Goal: Task Accomplishment & Management: Manage account settings

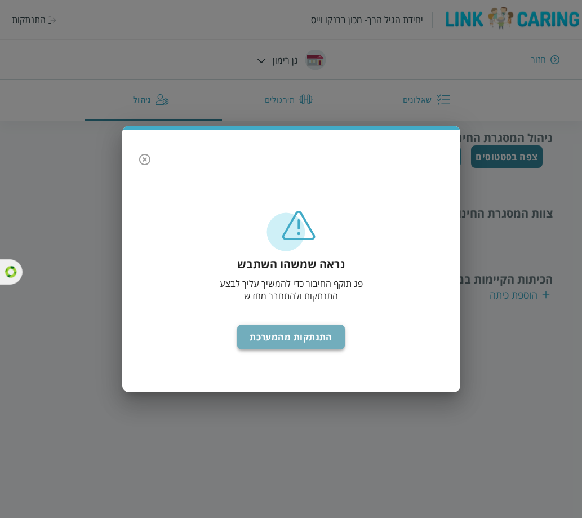
click at [302, 330] on button "התנתקות מהמערכת" at bounding box center [291, 337] width 108 height 25
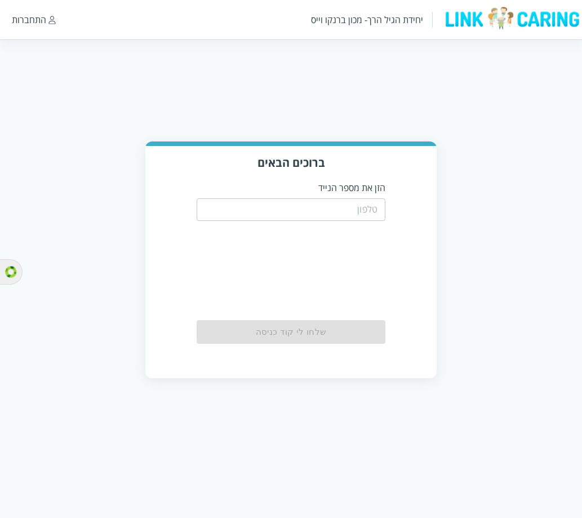
click at [320, 220] on input "tel" at bounding box center [291, 209] width 189 height 23
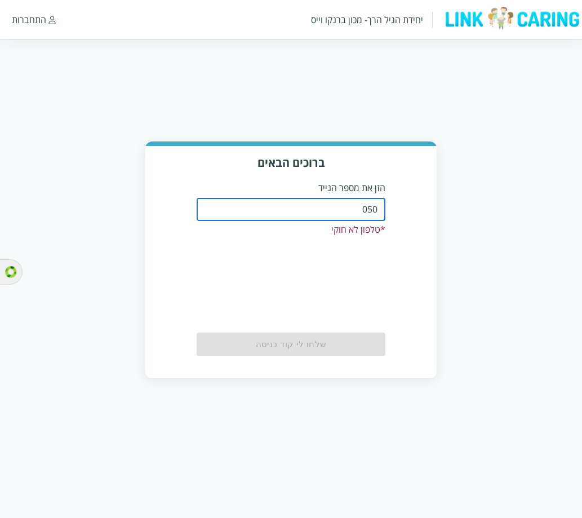
type input "0508805134"
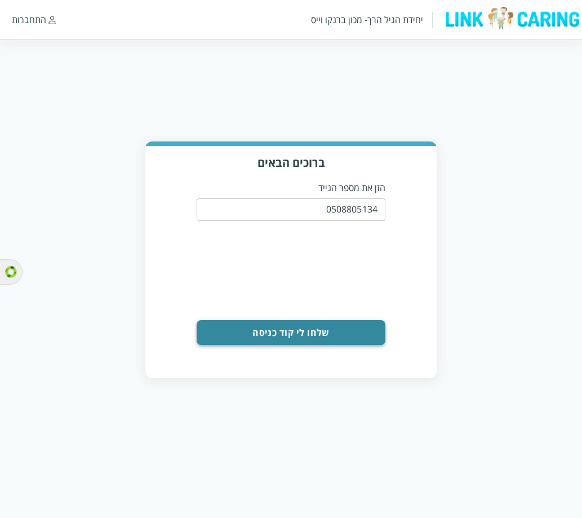
click at [277, 336] on button "שלחו לי קוד כניסה" at bounding box center [291, 332] width 189 height 25
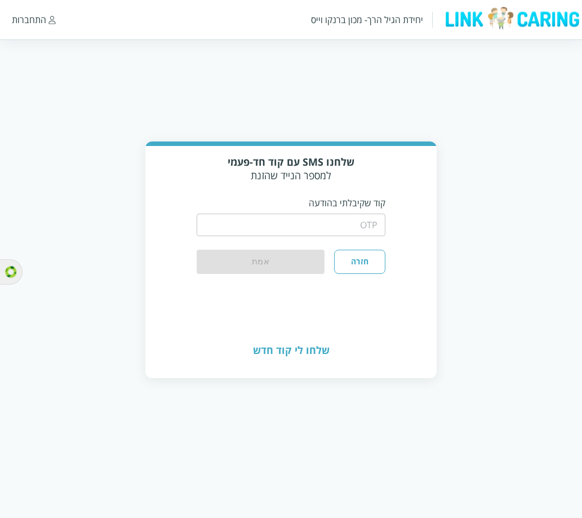
click at [277, 230] on input "string" at bounding box center [291, 225] width 189 height 23
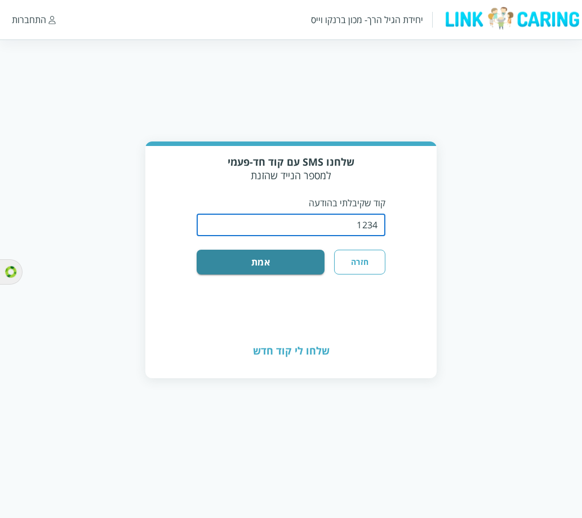
type input "1234"
drag, startPoint x: 237, startPoint y: 325, endPoint x: 201, endPoint y: 307, distance: 39.8
click at [237, 325] on div "שלחו לי קוד חדש" at bounding box center [290, 351] width 291 height 54
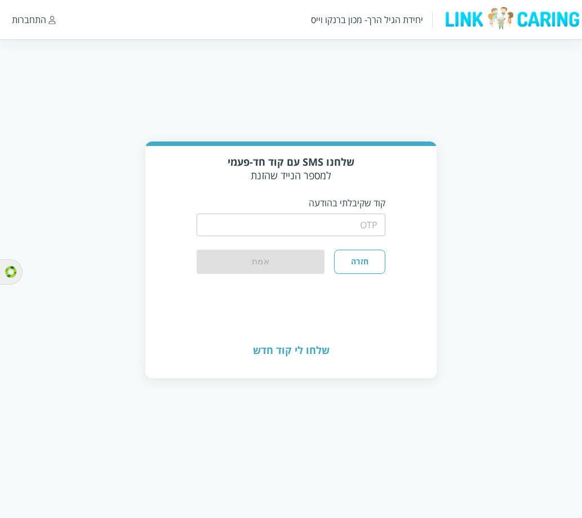
click at [293, 348] on div "שלחו לי קוד חדש" at bounding box center [290, 350] width 291 height 54
click at [360, 233] on input "string" at bounding box center [291, 225] width 189 height 23
type input "1234"
click at [373, 313] on div "שלחנו SMS עם קוד חד-פעמי למספר הנייד שהזנת קוד שקיבלתי בהודעה ​ חזרה אמת" at bounding box center [290, 234] width 291 height 177
drag, startPoint x: 364, startPoint y: 225, endPoint x: 411, endPoint y: 225, distance: 46.8
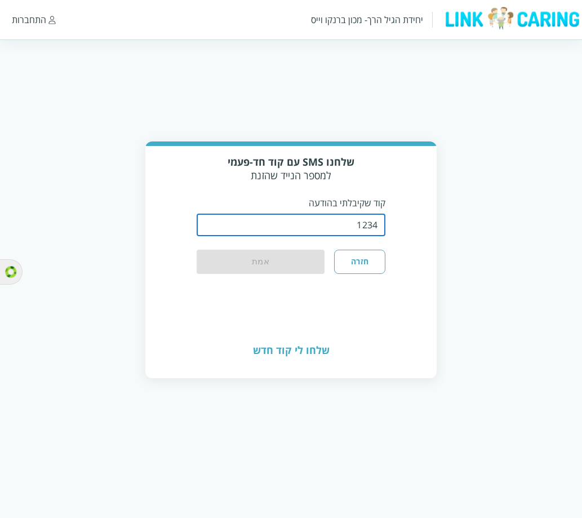
click at [411, 225] on div "שלחנו SMS עם קוד חד-פעמי למספר הנייד שהזנת קוד שקיבלתי בהודעה ​ חזרה אמת" at bounding box center [290, 234] width 291 height 177
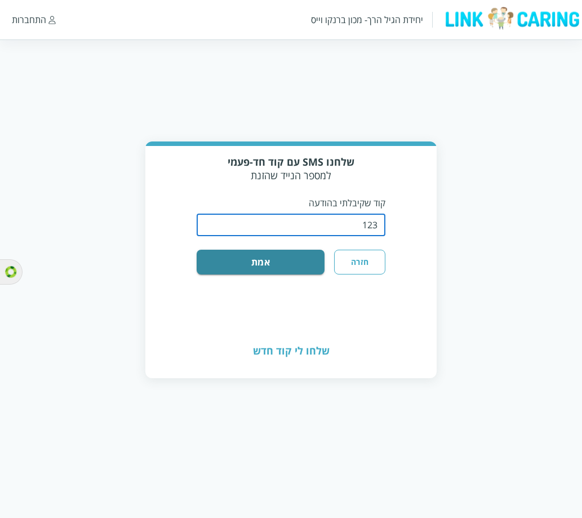
type input "1234"
click at [247, 316] on div "שלחנו SMS עם קוד חד-פעמי למספר הנייד שהזנת קוד שקיבלתי בהודעה ​ חזרה אמת" at bounding box center [290, 235] width 291 height 178
click at [251, 266] on button "אמת" at bounding box center [261, 262] width 128 height 25
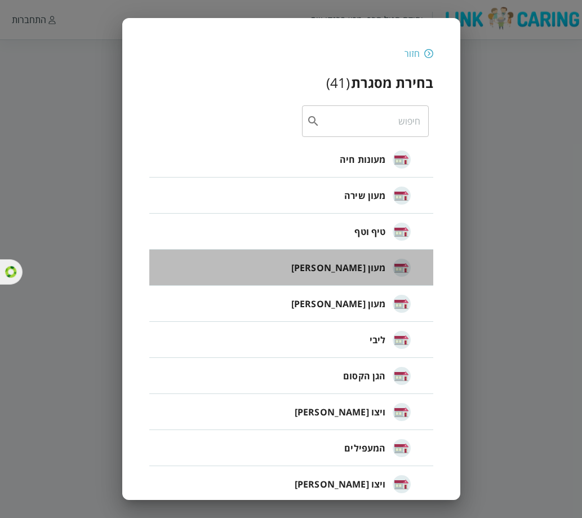
click at [346, 261] on span "מעון [PERSON_NAME]" at bounding box center [338, 268] width 95 height 14
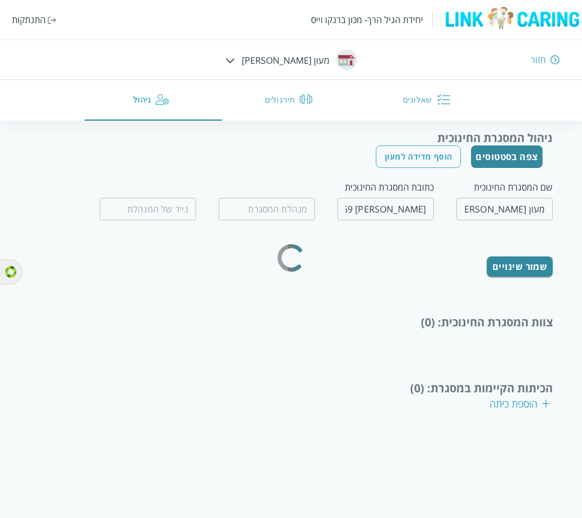
type input "כוכבה כהן"
type input "0502210888"
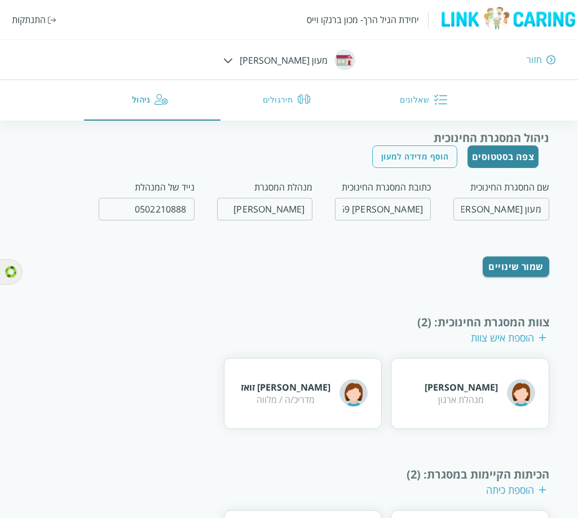
click at [506, 156] on button "צפה בסטטוסים" at bounding box center [503, 156] width 72 height 23
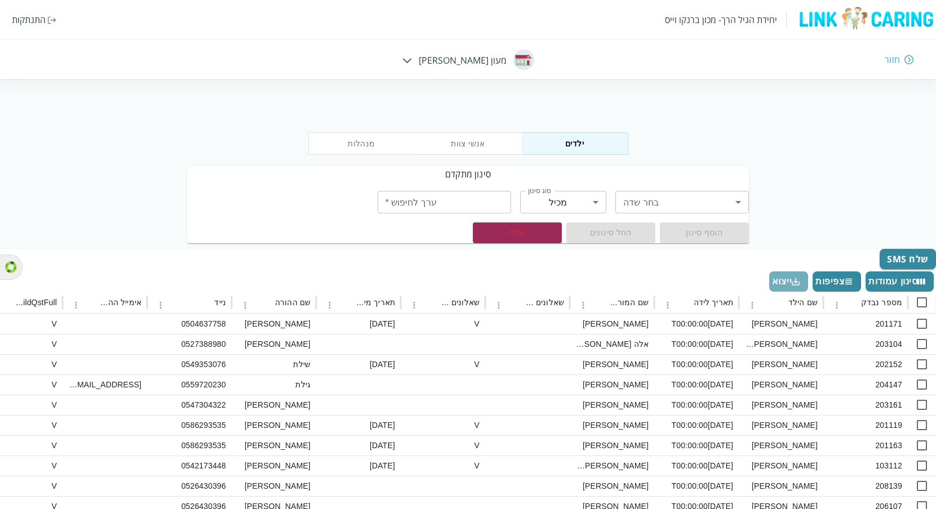
click at [582, 287] on button "ייצוא" at bounding box center [788, 282] width 39 height 20
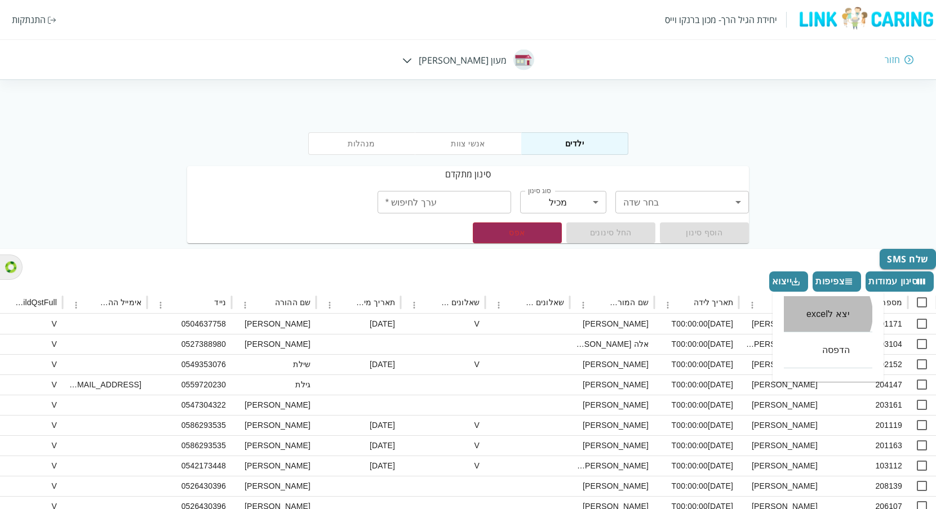
click at [582, 314] on li "יצא לexcel" at bounding box center [828, 314] width 88 height 36
click at [463, 144] on button "אנשי צוות" at bounding box center [468, 143] width 107 height 23
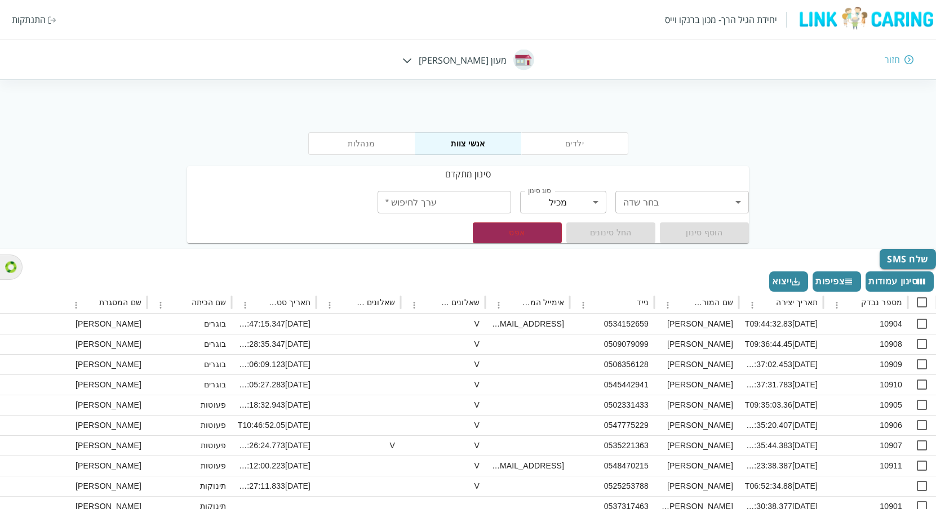
click at [582, 286] on icon "Export" at bounding box center [796, 282] width 10 height 10
click at [582, 312] on li "יצא לexcel" at bounding box center [828, 314] width 88 height 36
click at [378, 146] on button "מנהלות" at bounding box center [361, 143] width 107 height 23
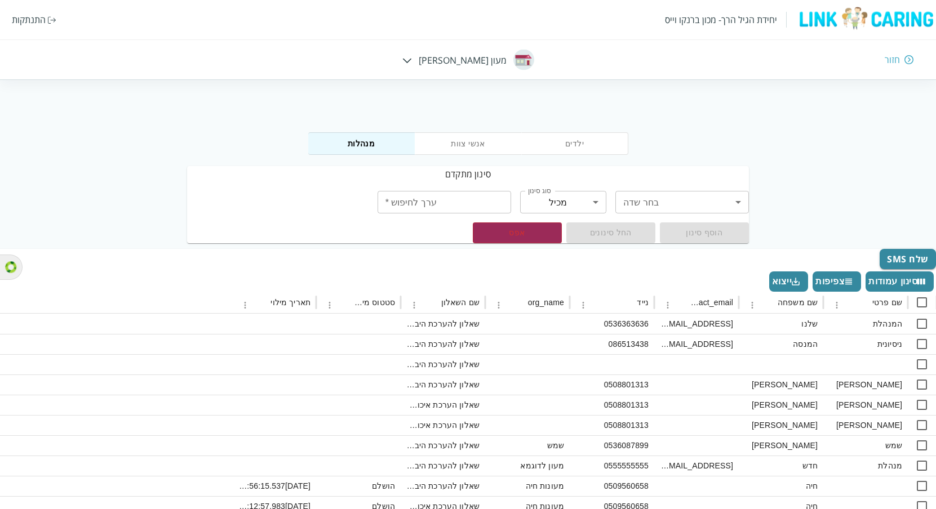
click at [582, 286] on div "סינון עמודות צפיפות ייצוא" at bounding box center [201, 280] width 1470 height 23
click at [582, 281] on button "ייצוא" at bounding box center [788, 282] width 39 height 20
click at [582, 317] on li "יצא לexcel" at bounding box center [828, 314] width 88 height 36
